Goal: Task Accomplishment & Management: Use online tool/utility

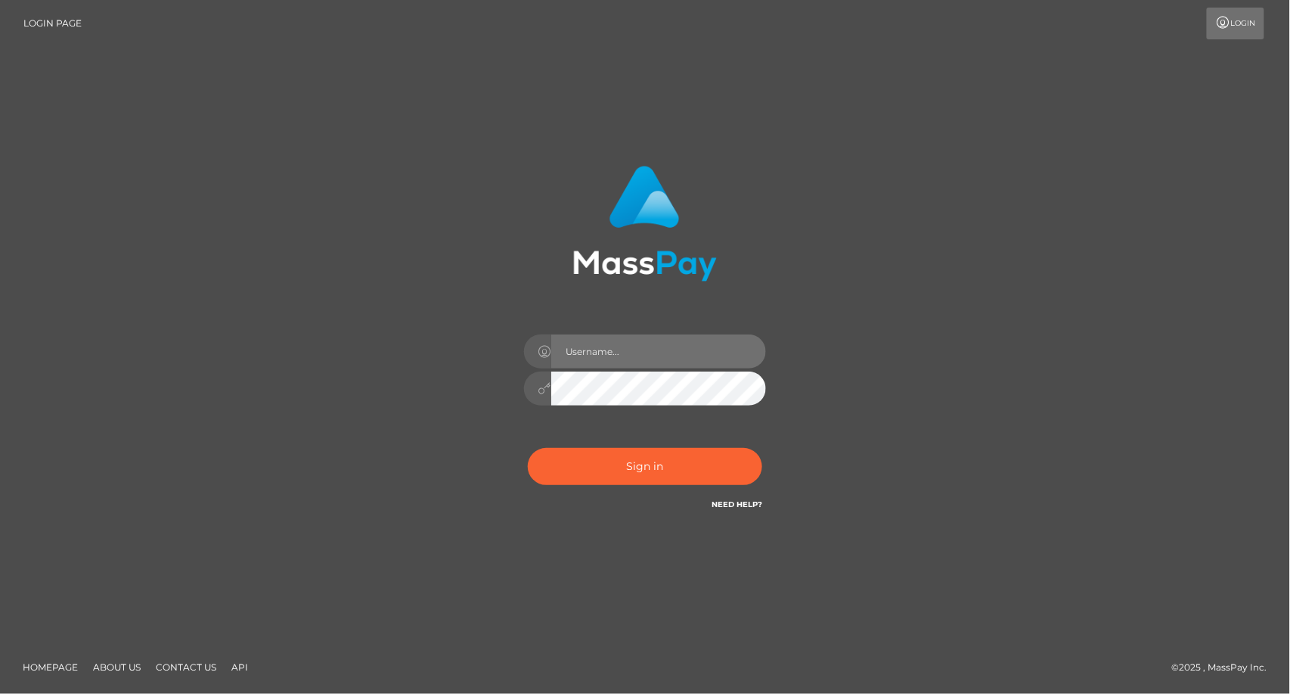
click at [627, 343] on input "text" at bounding box center [658, 351] width 215 height 34
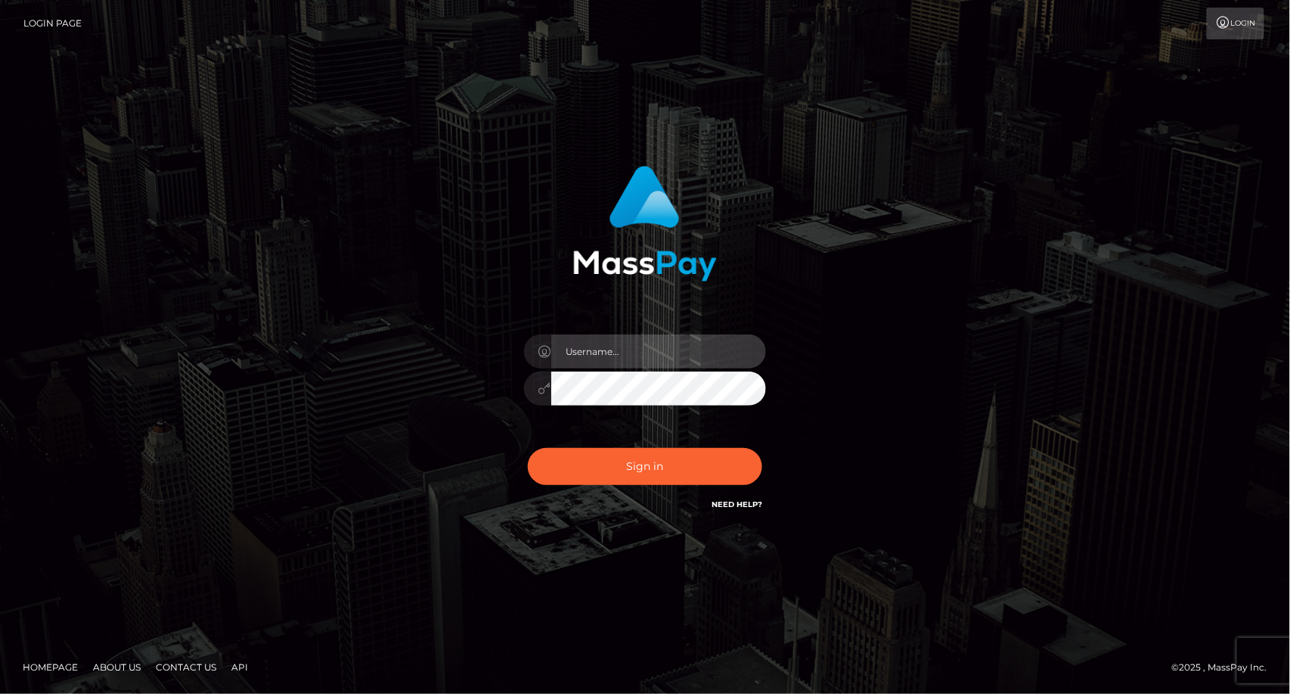
type input "dat.rush"
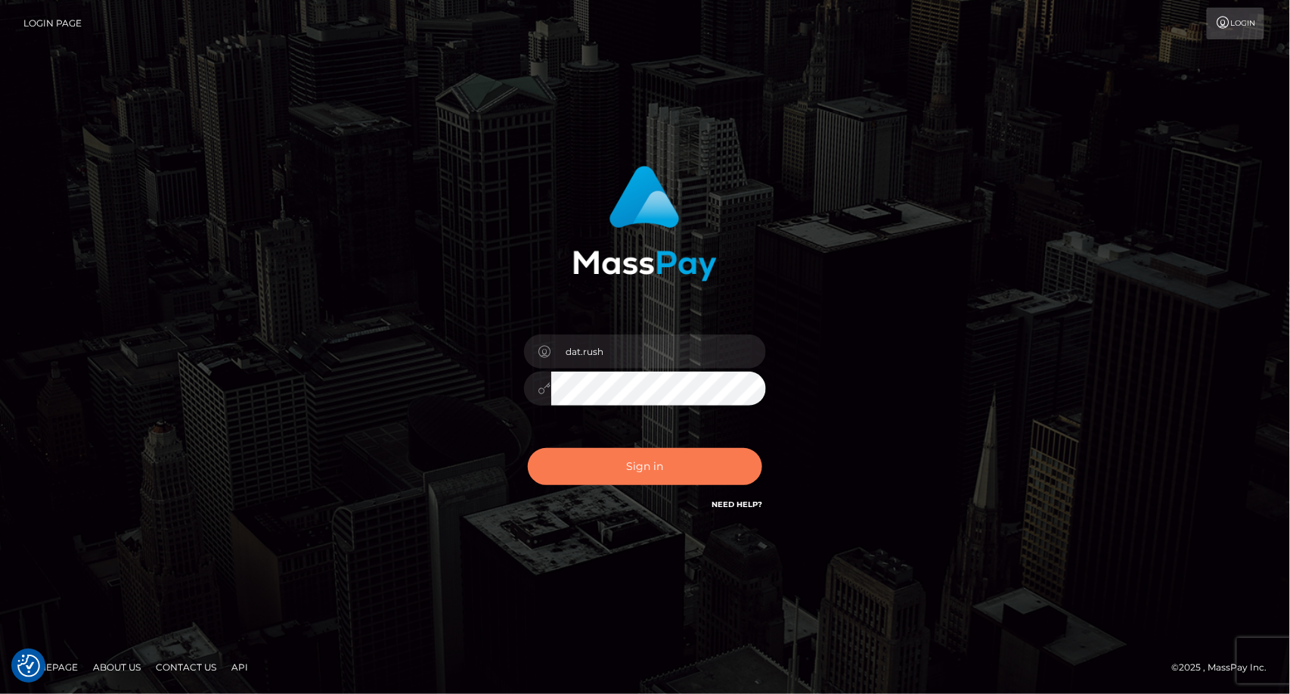
drag, startPoint x: 615, startPoint y: 352, endPoint x: 598, endPoint y: 478, distance: 126.6
click at [616, 352] on input "dat.rush" at bounding box center [658, 351] width 215 height 34
click at [591, 487] on div "Sign in Need Help?" at bounding box center [645, 472] width 265 height 67
click at [591, 473] on button "Sign in" at bounding box center [645, 466] width 234 height 37
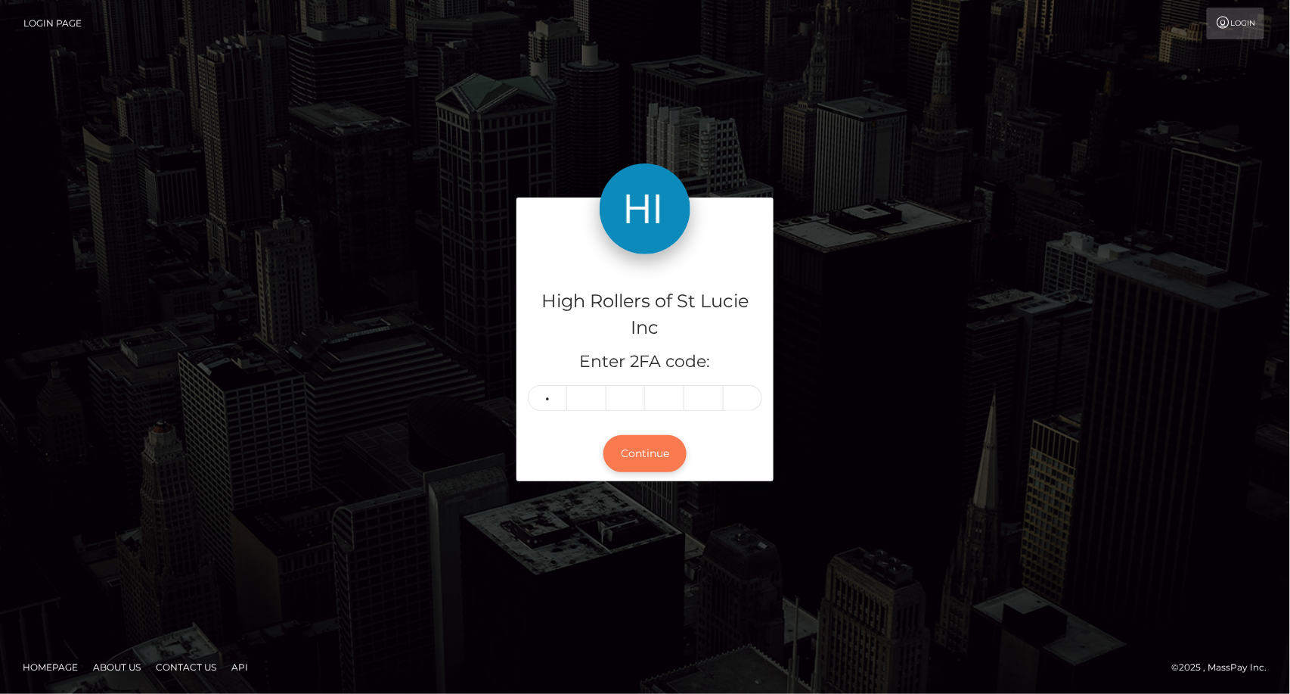
type input "5"
type input "2"
type input "7"
type input "5"
type input "2"
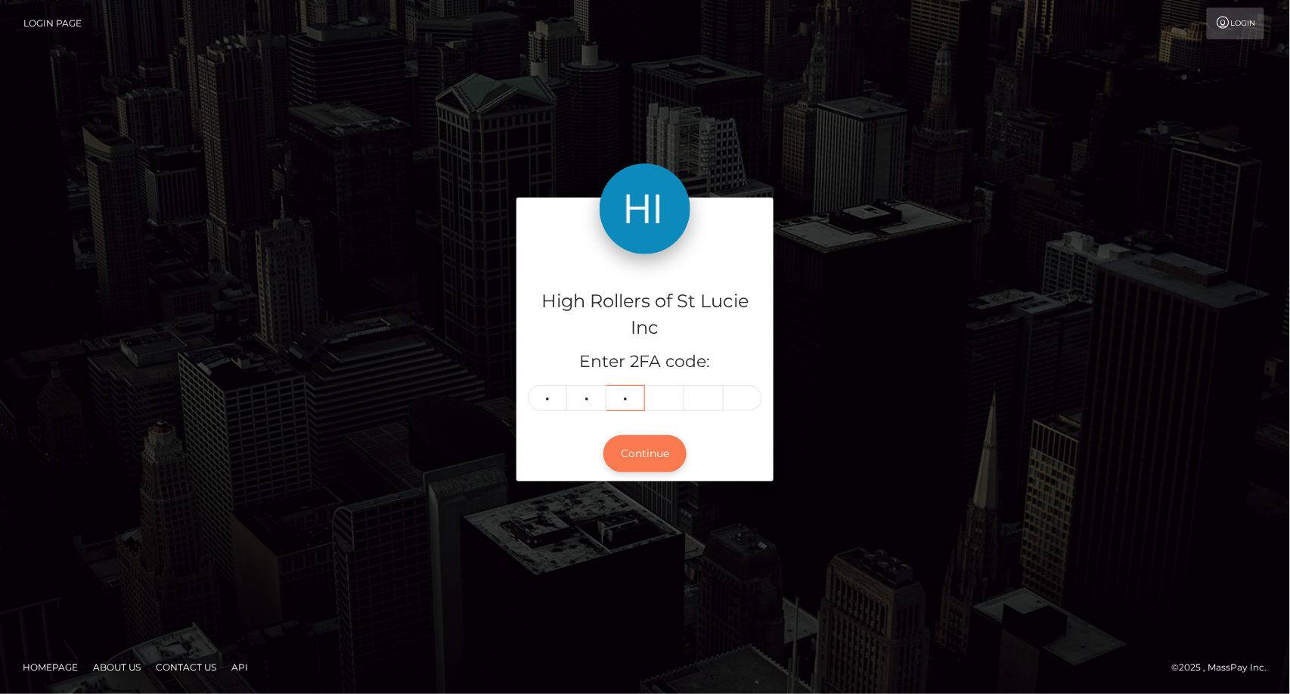
type input "7"
type input "8"
type input "2"
type input "7"
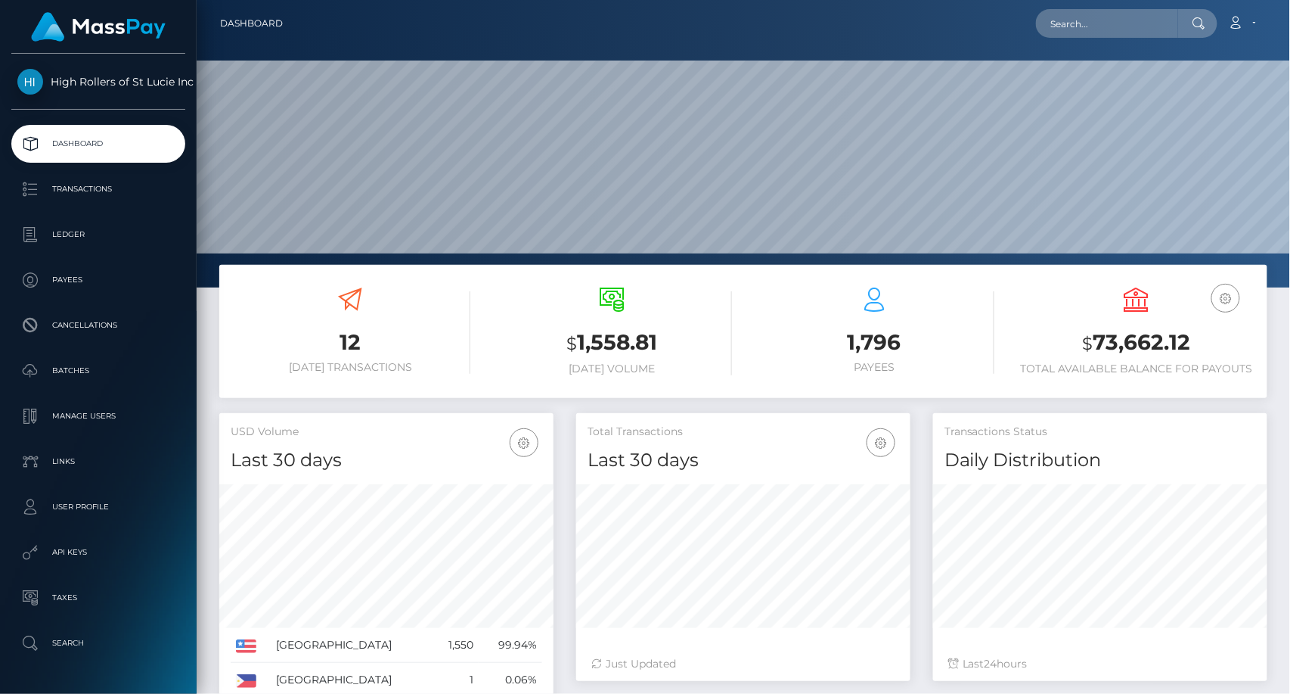
scroll to position [268, 334]
click at [782, 261] on div at bounding box center [744, 143] width 1094 height 287
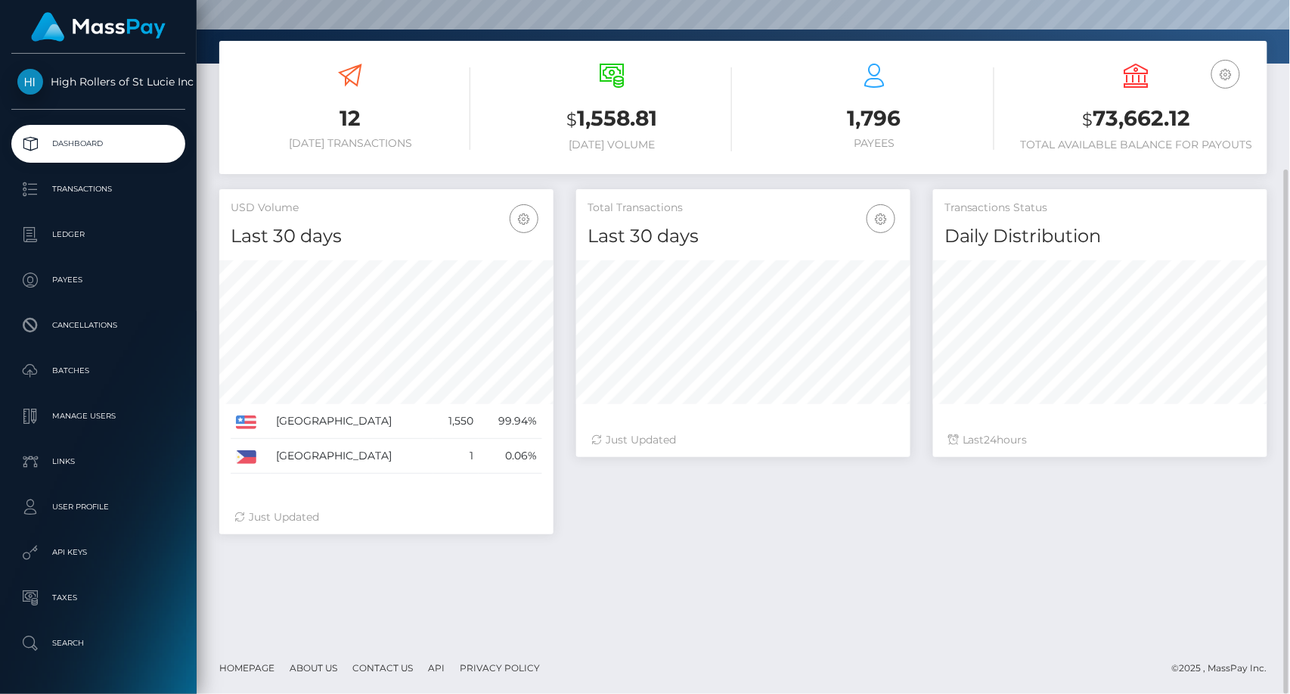
scroll to position [0, 0]
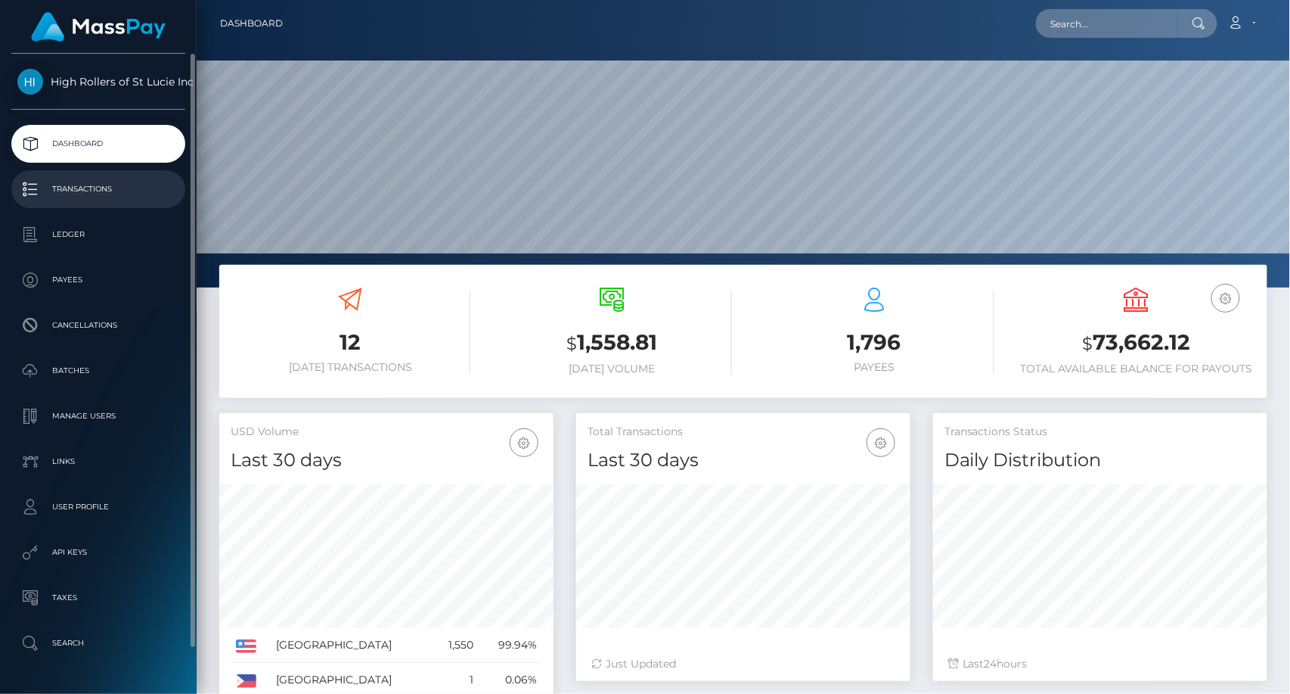
click at [101, 188] on p "Transactions" at bounding box center [98, 189] width 162 height 23
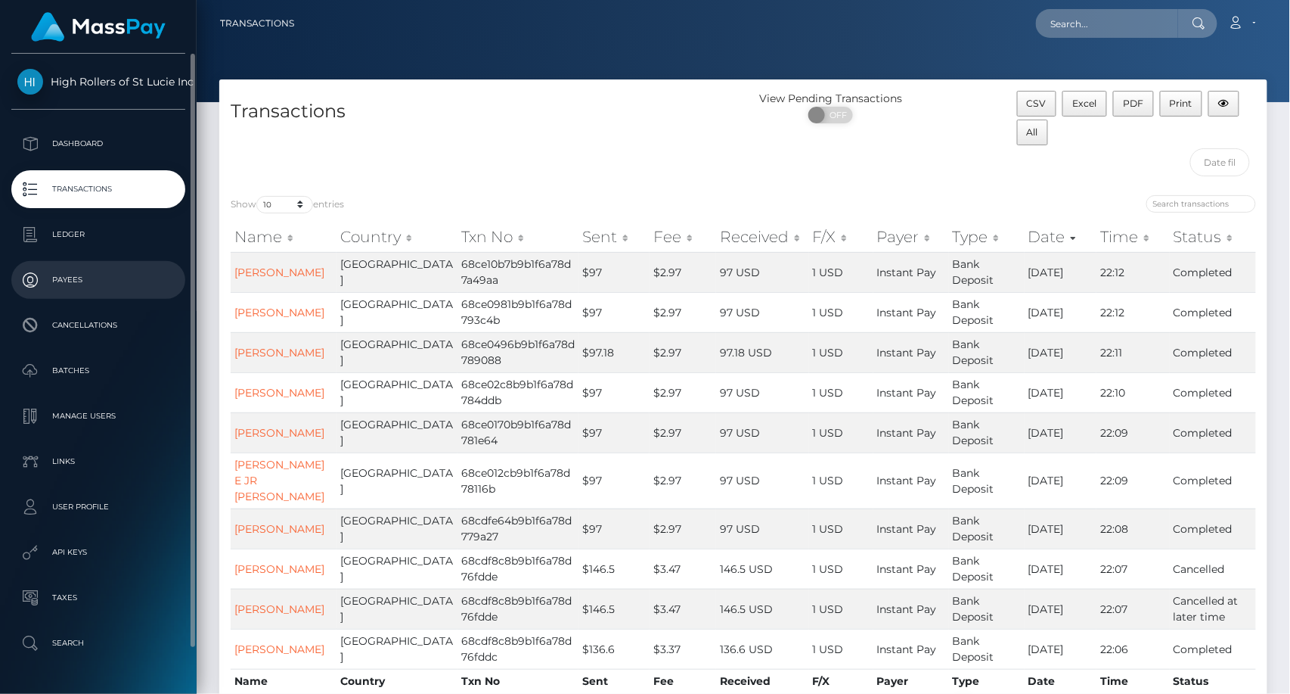
click at [83, 268] on p "Payees" at bounding box center [98, 279] width 162 height 23
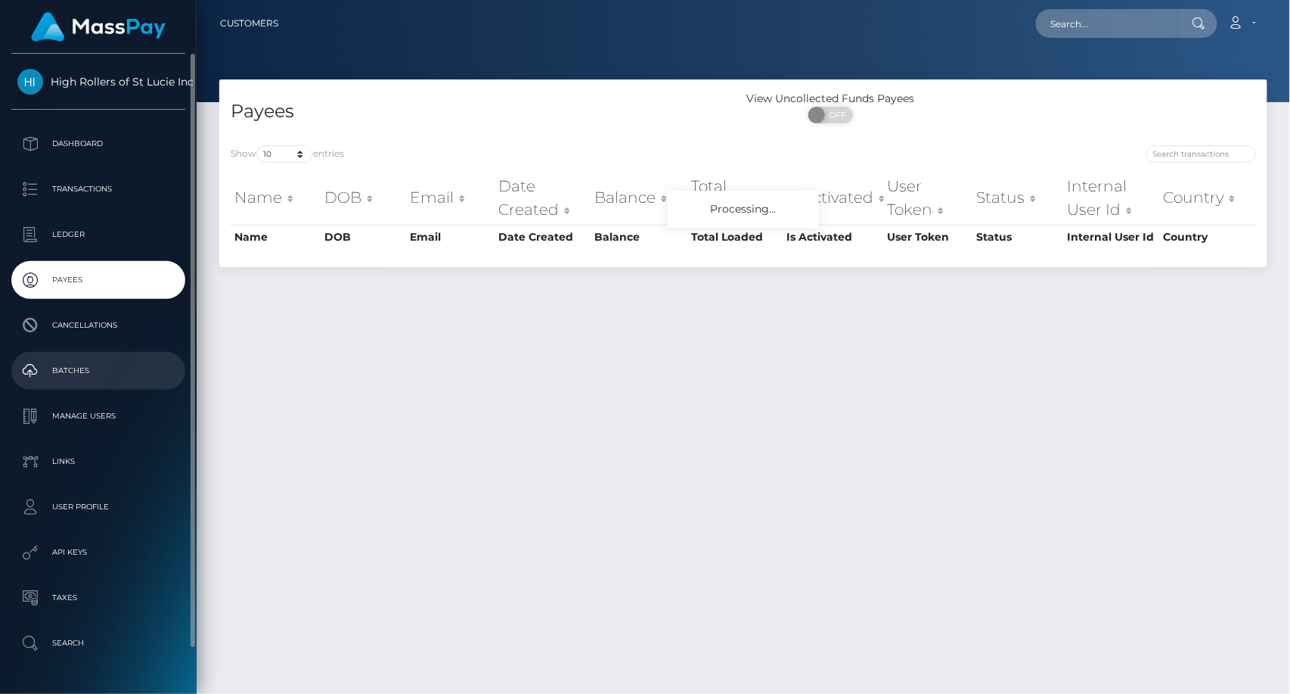
click at [84, 362] on p "Batches" at bounding box center [98, 370] width 162 height 23
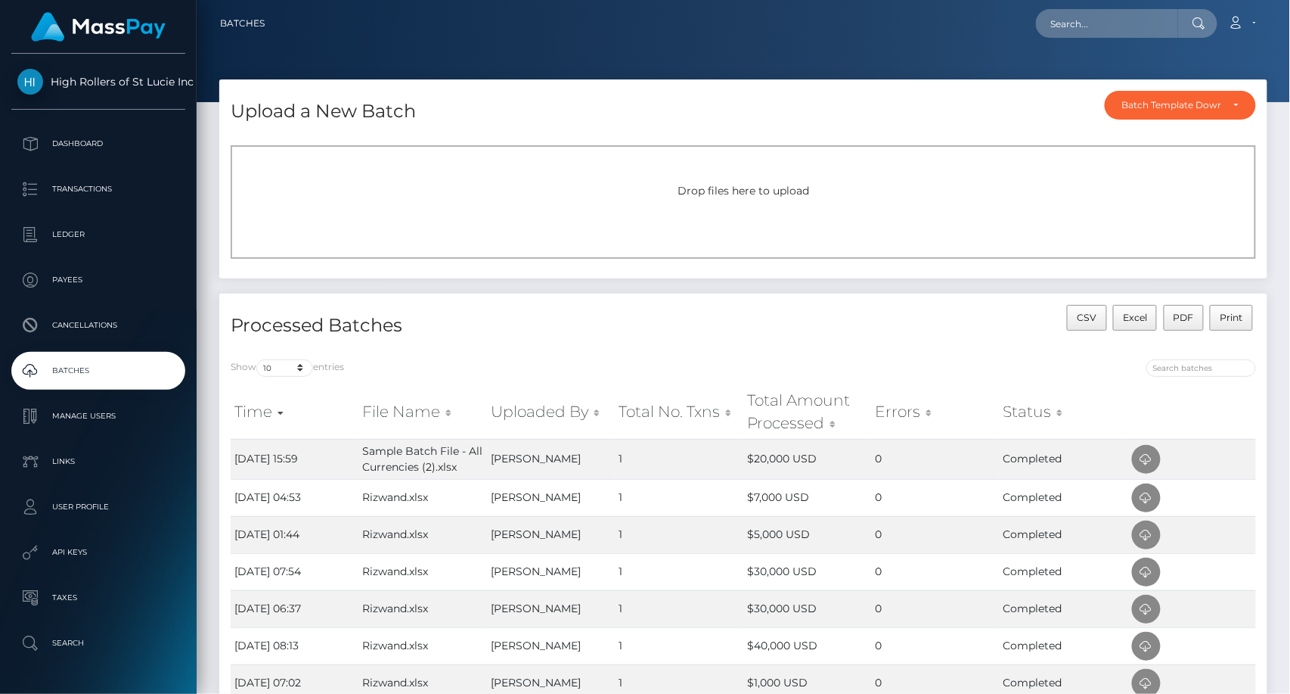
drag, startPoint x: 1095, startPoint y: 362, endPoint x: 1035, endPoint y: 331, distance: 67.0
click at [1096, 362] on div at bounding box center [1005, 369] width 501 height 21
click at [764, 199] on div "Drop files here to upload" at bounding box center [744, 201] width 1026 height 113
